Goal: Use online tool/utility: Utilize a website feature to perform a specific function

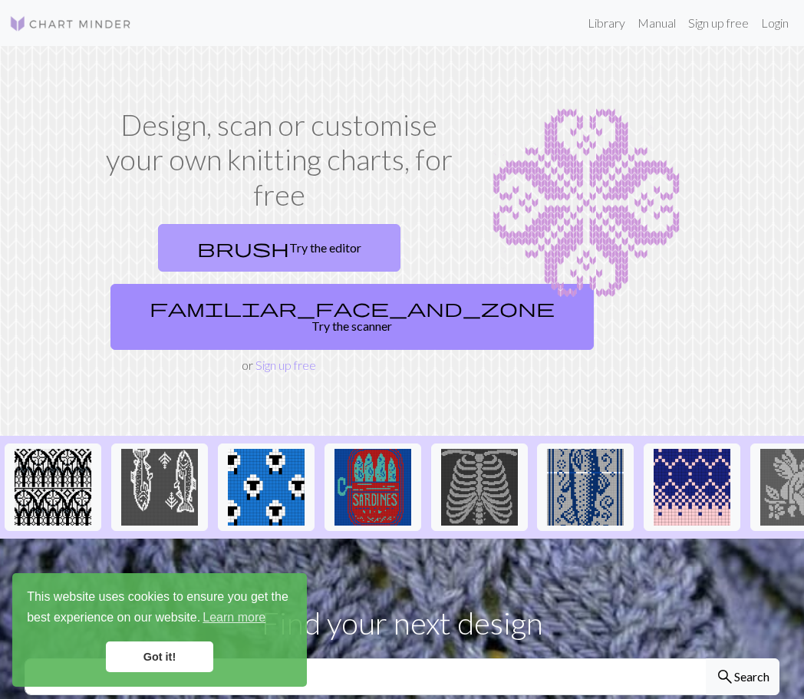
click at [287, 261] on link "brush Try the editor" at bounding box center [279, 248] width 242 height 48
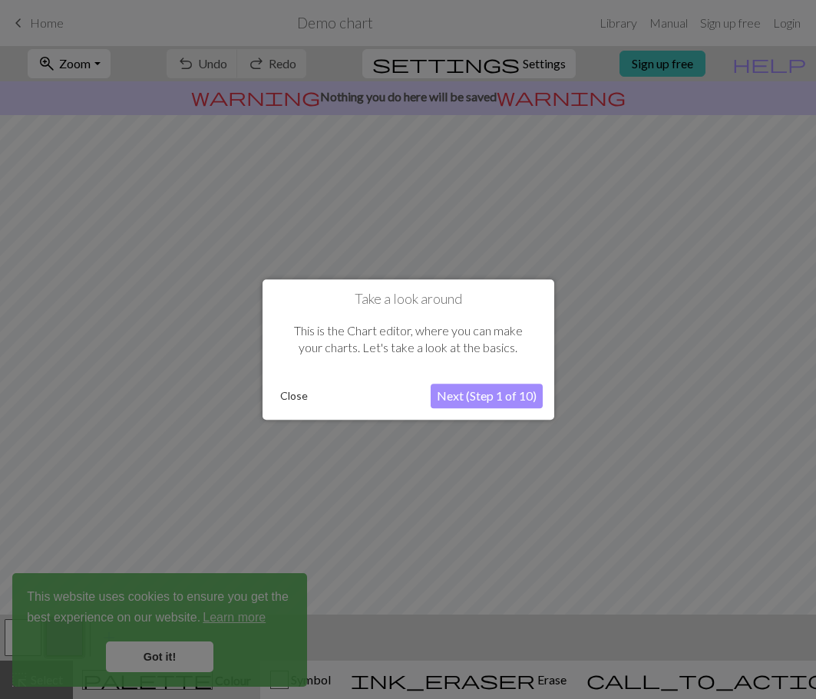
click at [298, 396] on button "Close" at bounding box center [294, 395] width 40 height 23
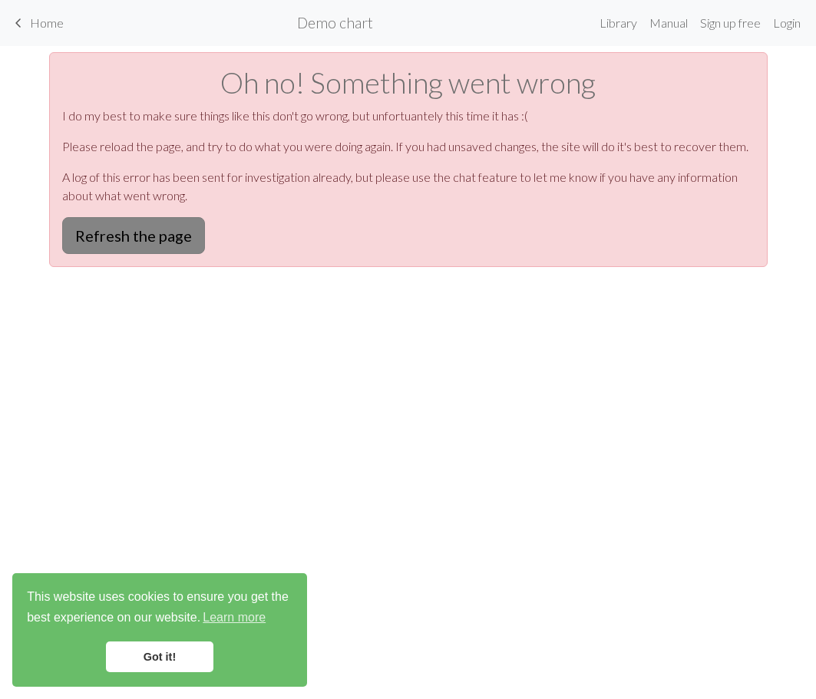
click at [175, 223] on button "Refresh the page" at bounding box center [133, 235] width 143 height 37
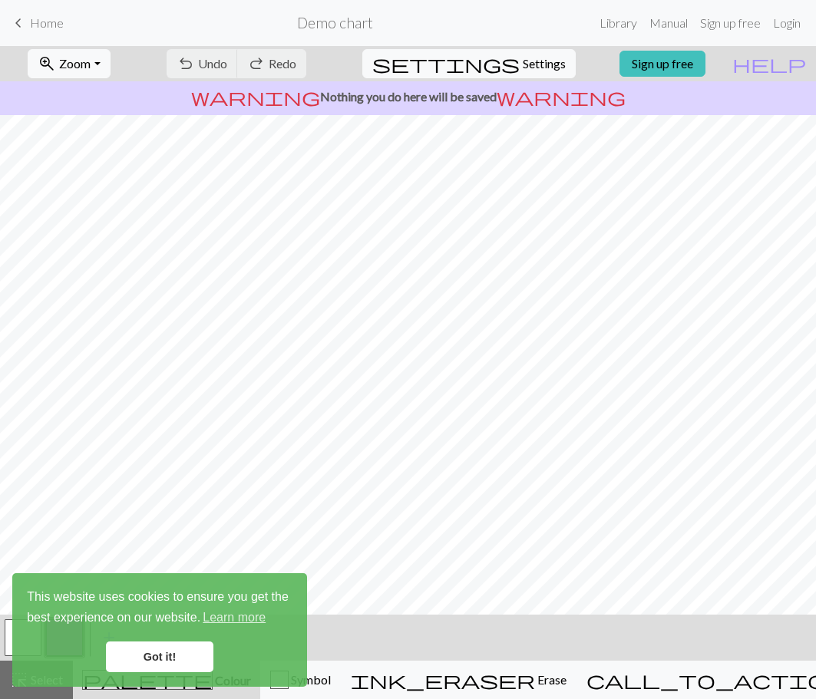
click at [118, 648] on link "Got it!" at bounding box center [159, 656] width 107 height 31
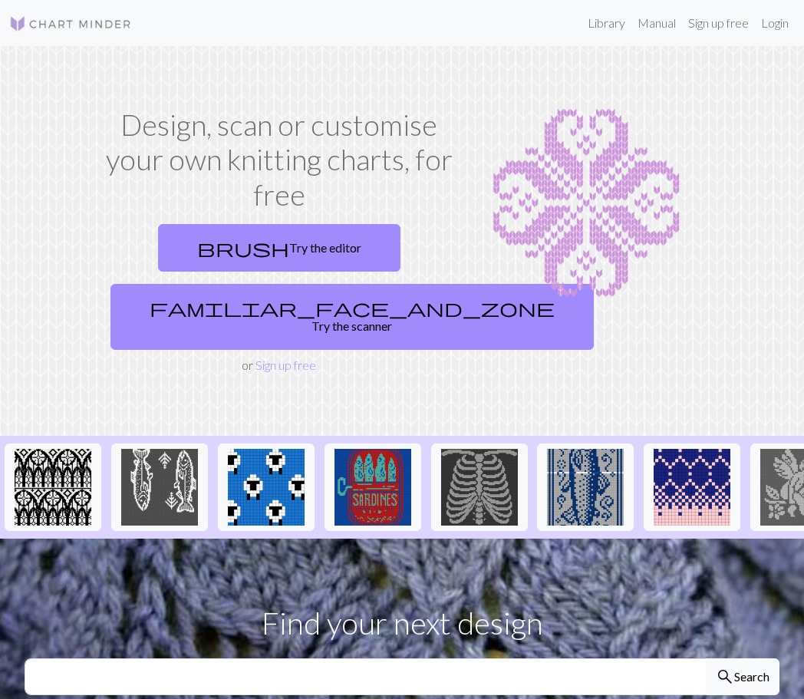
scroll to position [16, 0]
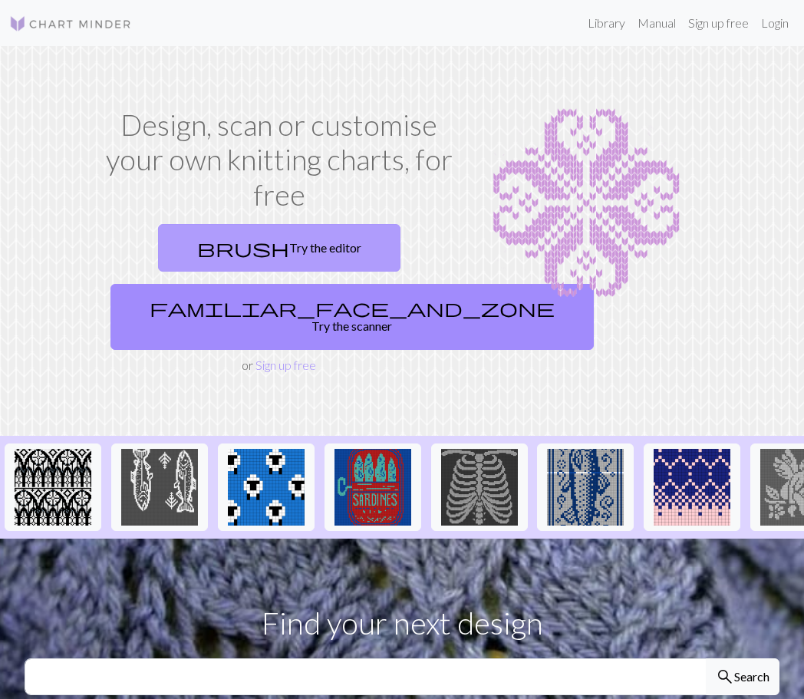
click at [245, 243] on span "brush" at bounding box center [243, 247] width 92 height 21
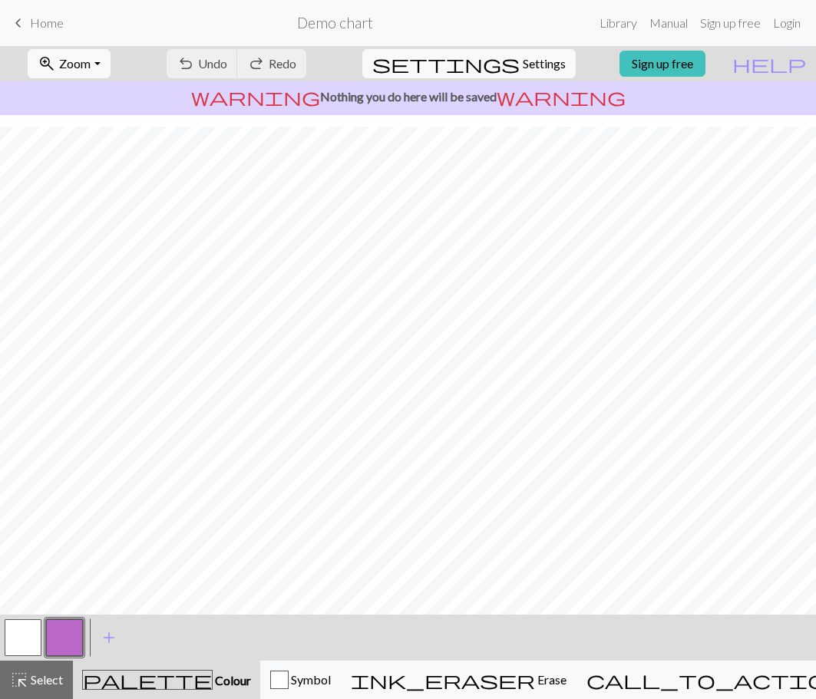
scroll to position [72, 0]
